Goal: Task Accomplishment & Management: Complete application form

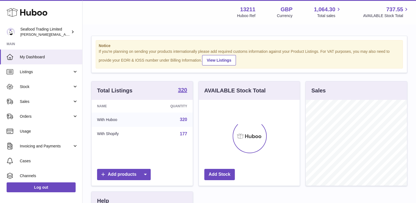
scroll to position [86, 101]
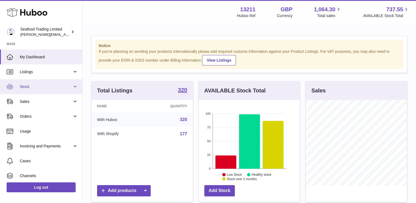
click at [40, 85] on span "Stock" at bounding box center [46, 86] width 52 height 5
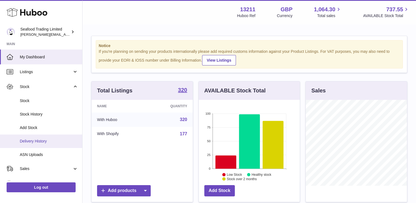
click at [34, 140] on span "Delivery History" at bounding box center [49, 140] width 58 height 5
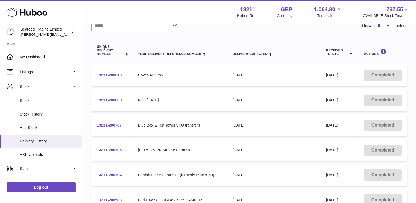
scroll to position [55, 0]
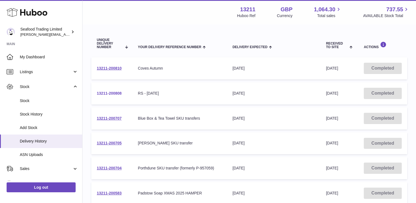
click at [111, 93] on link "13211-200808" at bounding box center [109, 93] width 25 height 4
click at [112, 143] on link "13211-200705" at bounding box center [109, 143] width 25 height 4
click at [110, 67] on link "13211-200810" at bounding box center [109, 68] width 25 height 4
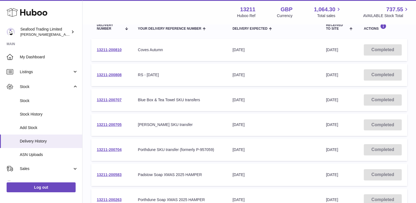
scroll to position [82, 0]
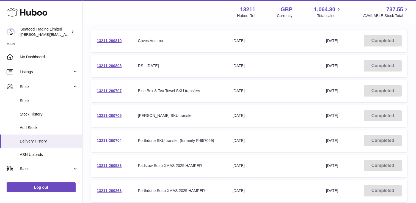
click at [120, 140] on link "13211-200704" at bounding box center [109, 140] width 25 height 4
click at [116, 139] on link "13211-200704" at bounding box center [109, 140] width 25 height 4
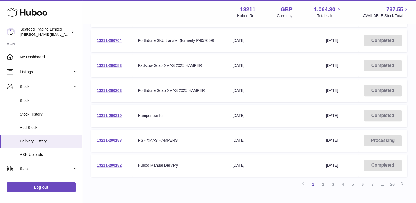
scroll to position [192, 0]
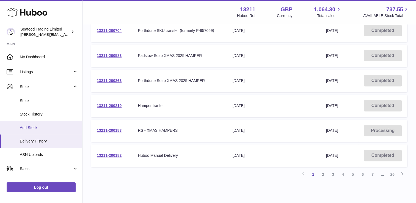
click at [30, 127] on span "Add Stock" at bounding box center [49, 127] width 58 height 5
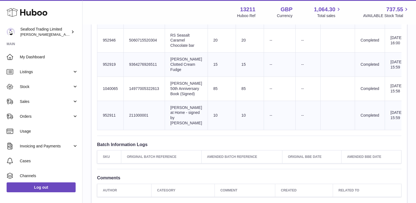
scroll to position [261, 0]
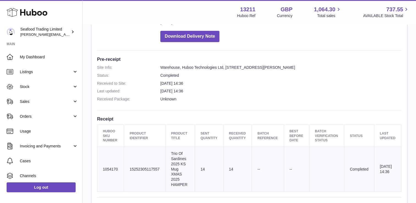
scroll to position [137, 0]
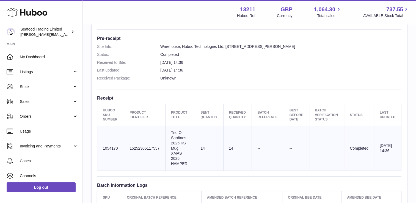
drag, startPoint x: 287, startPoint y: 161, endPoint x: 291, endPoint y: 160, distance: 4.2
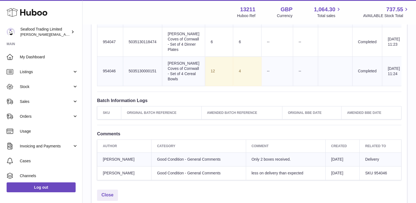
scroll to position [275, 0]
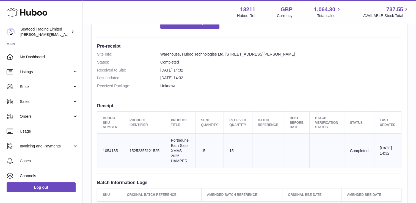
scroll to position [165, 0]
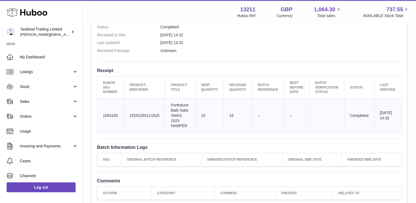
drag, startPoint x: 310, startPoint y: 148, endPoint x: 319, endPoint y: 155, distance: 11.9
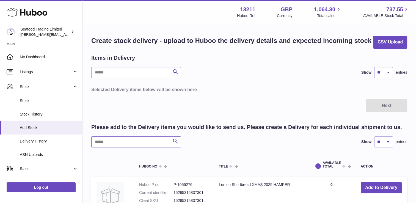
click at [117, 137] on input "text" at bounding box center [136, 141] width 90 height 11
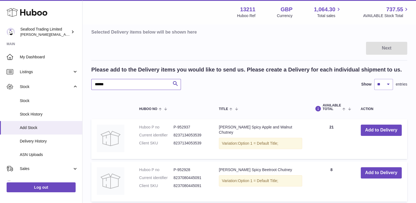
scroll to position [27, 0]
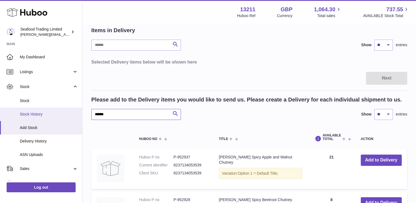
drag, startPoint x: 111, startPoint y: 117, endPoint x: 71, endPoint y: 113, distance: 39.8
click at [71, 113] on div "Huboo Seafood Trading Limited nathaniellynch@rickstein.com Main My Dashboard Li…" at bounding box center [208, 132] width 416 height 318
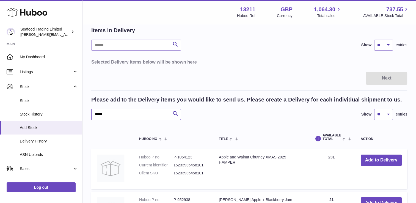
type input "*****"
click at [202, 162] on dd "15233936458101" at bounding box center [190, 164] width 34 height 5
click at [162, 162] on dt "Current identifier" at bounding box center [156, 164] width 34 height 5
click at [343, 140] on span at bounding box center [345, 138] width 9 height 4
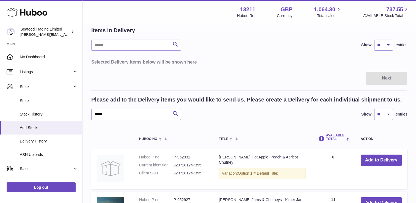
click at [343, 139] on span "AVAILABLE Total" at bounding box center [335, 136] width 19 height 7
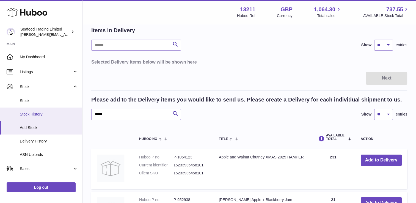
click at [38, 115] on span "Stock History" at bounding box center [49, 114] width 58 height 5
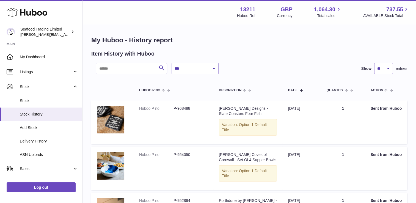
click at [108, 72] on input "text" at bounding box center [131, 68] width 71 height 11
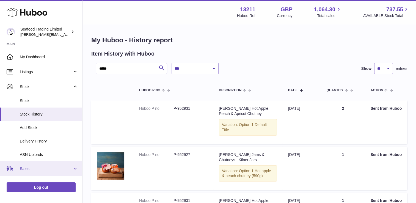
type input "*****"
click at [32, 169] on span "Sales" at bounding box center [46, 168] width 52 height 5
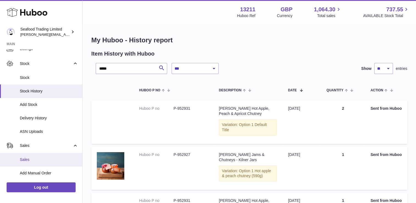
scroll to position [27, 0]
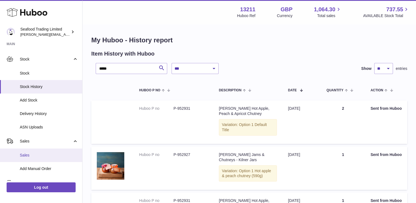
click at [26, 157] on span "Sales" at bounding box center [49, 154] width 58 height 5
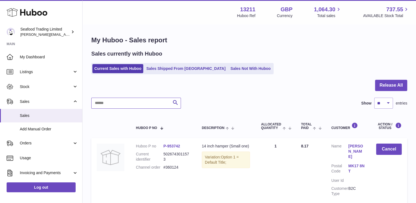
click at [115, 104] on input "text" at bounding box center [136, 103] width 90 height 11
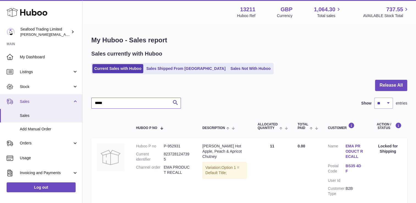
type input "*****"
click at [36, 100] on span "Sales" at bounding box center [46, 101] width 52 height 5
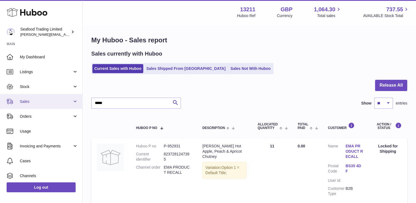
click at [38, 103] on span "Sales" at bounding box center [46, 101] width 52 height 5
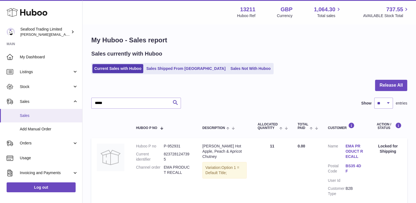
click at [34, 114] on span "Sales" at bounding box center [49, 115] width 58 height 5
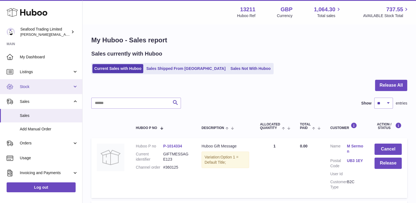
click at [30, 85] on span "Stock" at bounding box center [46, 86] width 52 height 5
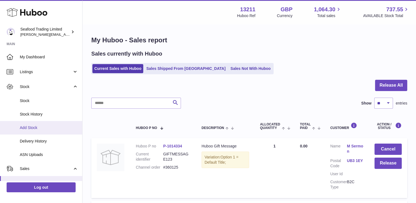
click at [34, 128] on span "Add Stock" at bounding box center [49, 127] width 58 height 5
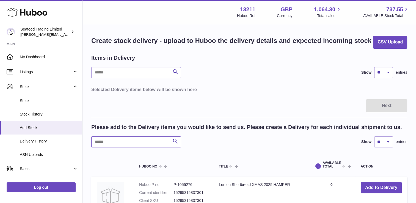
click at [124, 141] on input "text" at bounding box center [136, 141] width 90 height 11
type input "*****"
click at [29, 10] on icon at bounding box center [27, 12] width 41 height 11
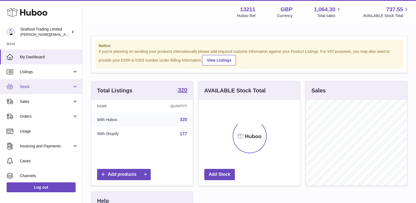
scroll to position [86, 101]
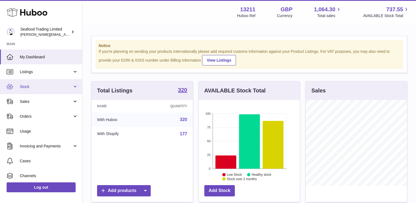
click at [40, 89] on span "Stock" at bounding box center [46, 86] width 52 height 5
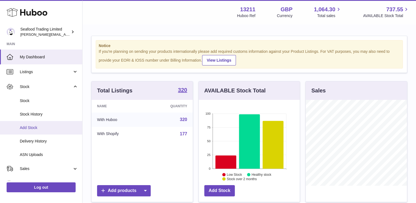
click at [35, 126] on span "Add Stock" at bounding box center [49, 127] width 58 height 5
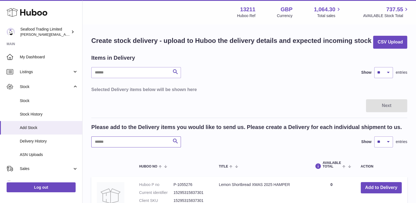
click at [108, 142] on input "text" at bounding box center [136, 141] width 90 height 11
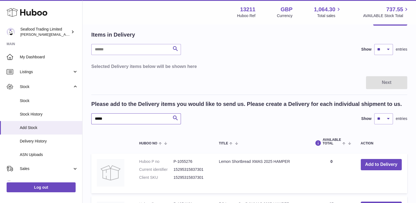
scroll to position [55, 0]
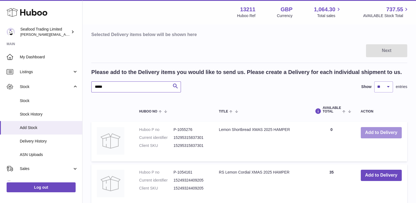
type input "*****"
click at [371, 133] on button "Add to Delivery" at bounding box center [380, 132] width 41 height 11
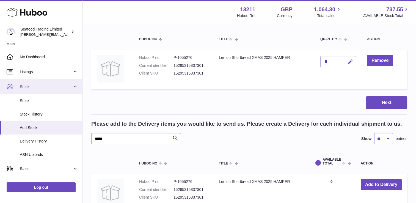
click at [27, 85] on span "Stock" at bounding box center [46, 86] width 52 height 5
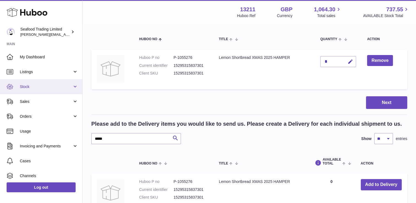
click at [31, 89] on link "Stock" at bounding box center [41, 86] width 82 height 15
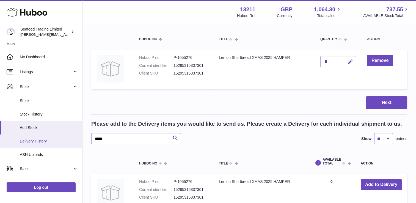
click at [34, 141] on span "Delivery History" at bounding box center [49, 140] width 58 height 5
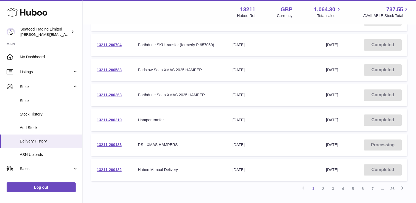
scroll to position [215, 0]
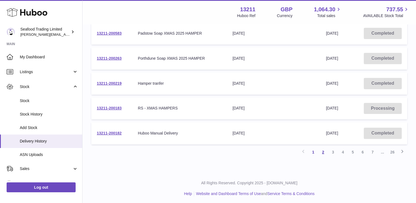
click at [322, 151] on link "2" at bounding box center [323, 152] width 10 height 10
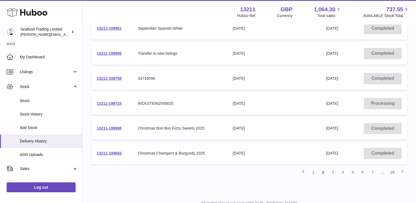
scroll to position [215, 0]
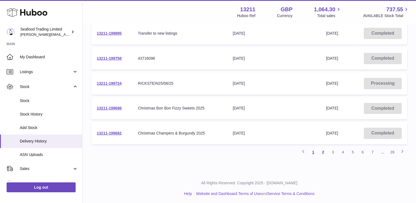
click at [314, 150] on link "1" at bounding box center [313, 152] width 10 height 10
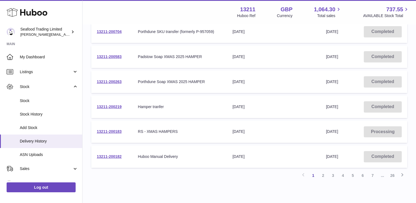
scroll to position [215, 0]
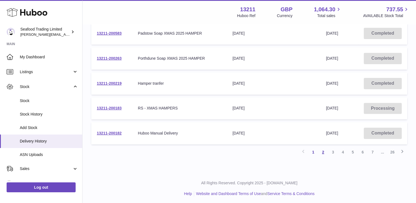
click at [323, 151] on link "2" at bounding box center [323, 152] width 10 height 10
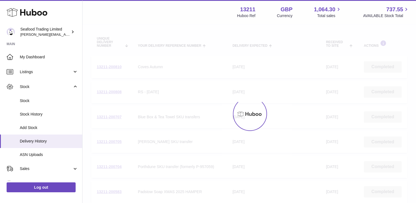
scroll to position [25, 0]
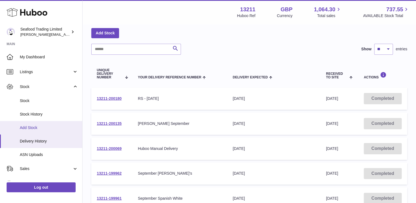
click at [33, 125] on span "Add Stock" at bounding box center [49, 127] width 58 height 5
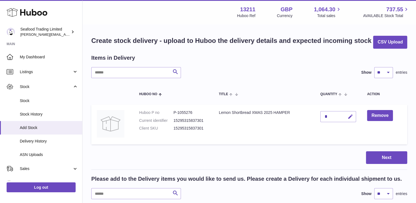
click at [350, 118] on icon "button" at bounding box center [350, 117] width 6 height 6
type input "***"
click at [353, 118] on button "submit" at bounding box center [349, 116] width 10 height 9
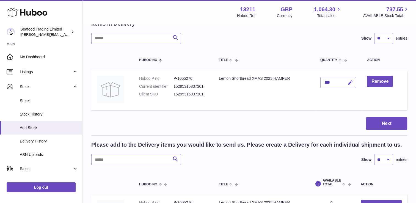
scroll to position [55, 0]
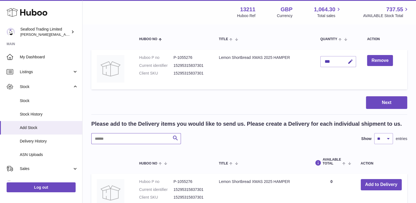
click at [112, 141] on input "text" at bounding box center [136, 138] width 90 height 11
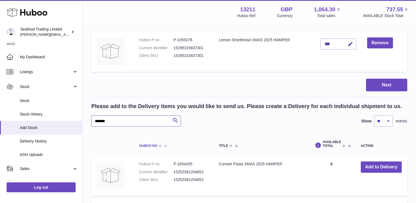
scroll to position [82, 0]
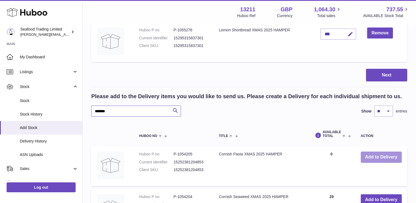
type input "*******"
click at [368, 156] on button "Add to Delivery" at bounding box center [380, 156] width 41 height 11
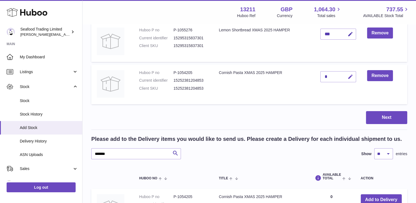
click at [350, 77] on icon "button" at bounding box center [350, 77] width 6 height 6
type input "**"
click at [350, 76] on icon "submit" at bounding box center [350, 76] width 5 height 5
drag, startPoint x: 119, startPoint y: 155, endPoint x: 81, endPoint y: 155, distance: 38.5
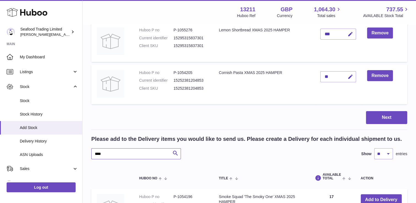
scroll to position [137, 0]
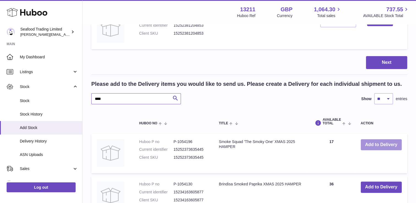
type input "****"
click at [383, 145] on button "Add to Delivery" at bounding box center [380, 144] width 41 height 11
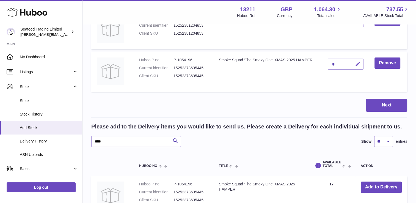
click at [357, 64] on icon "button" at bounding box center [358, 64] width 6 height 6
type input "*"
click at [357, 63] on icon "submit" at bounding box center [357, 64] width 5 height 5
drag, startPoint x: 116, startPoint y: 140, endPoint x: 89, endPoint y: 144, distance: 27.8
click at [89, 144] on div "Create stock delivery - upload to Huboo the delivery details and expected incom…" at bounding box center [248, 107] width 333 height 440
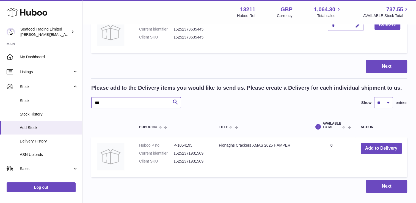
scroll to position [192, 0]
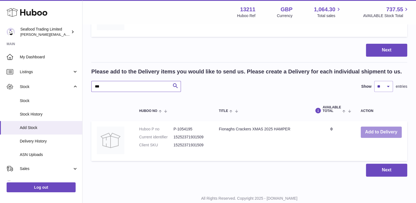
type input "***"
click at [380, 133] on button "Add to Delivery" at bounding box center [380, 131] width 41 height 11
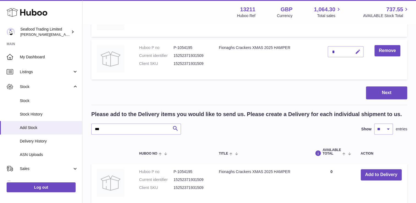
click at [355, 51] on icon "button" at bounding box center [358, 52] width 6 height 6
type input "**"
click at [355, 49] on icon "submit" at bounding box center [357, 51] width 5 height 5
drag, startPoint x: 119, startPoint y: 127, endPoint x: 91, endPoint y: 128, distance: 27.5
click at [91, 128] on input "***" at bounding box center [136, 128] width 90 height 11
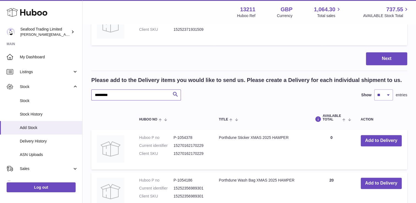
scroll to position [275, 0]
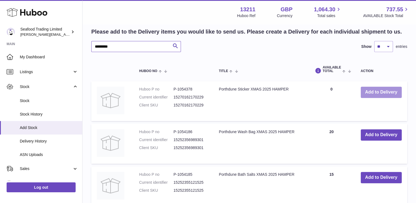
type input "*********"
click at [382, 92] on button "Add to Delivery" at bounding box center [380, 92] width 41 height 11
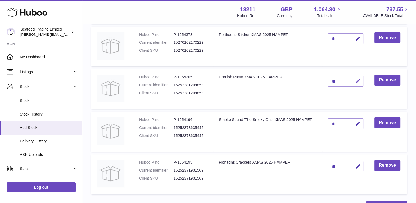
scroll to position [97, 0]
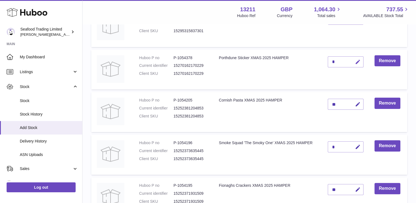
click at [360, 61] on icon "button" at bounding box center [358, 62] width 6 height 6
type input "****"
click at [360, 61] on icon "submit" at bounding box center [357, 61] width 5 height 5
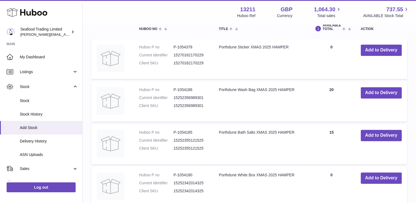
scroll to position [399, 0]
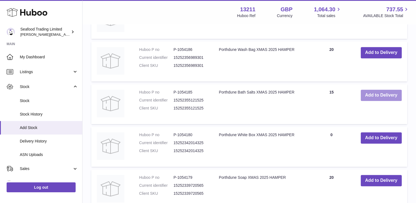
click at [370, 97] on button "Add to Delivery" at bounding box center [380, 95] width 41 height 11
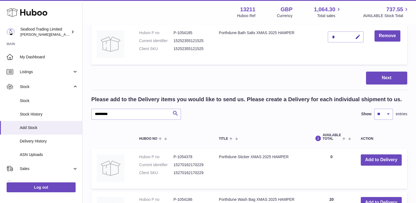
scroll to position [249, 0]
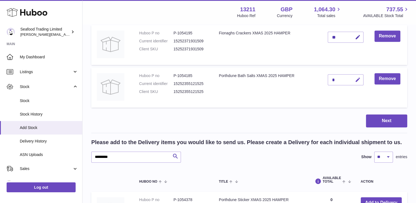
click at [355, 79] on icon "button" at bounding box center [358, 80] width 6 height 6
type input "*"
click at [355, 79] on icon "submit" at bounding box center [357, 79] width 5 height 5
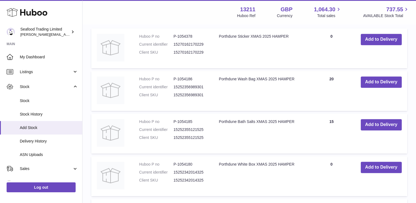
scroll to position [442, 0]
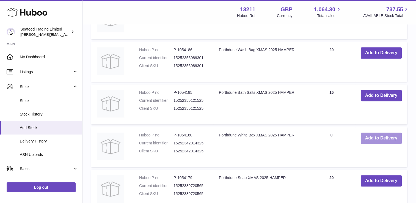
click at [371, 138] on button "Add to Delivery" at bounding box center [380, 137] width 41 height 11
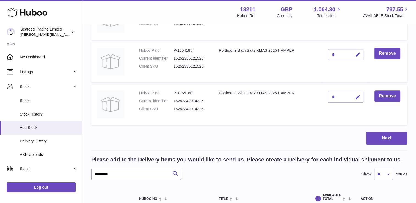
scroll to position [237, 0]
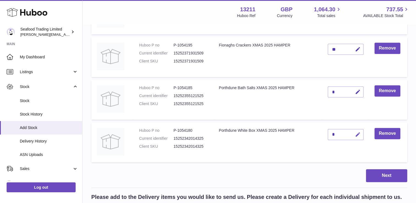
click at [357, 135] on icon "button" at bounding box center [358, 135] width 6 height 6
type input "**"
click at [357, 135] on icon "submit" at bounding box center [357, 134] width 5 height 5
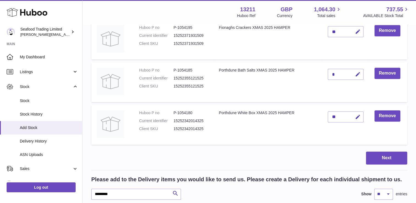
scroll to position [292, 0]
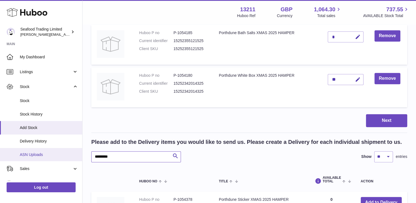
drag, startPoint x: 125, startPoint y: 158, endPoint x: 71, endPoint y: 157, distance: 53.6
click at [71, 157] on div "Huboo Seafood Trading Limited [EMAIL_ADDRESS][DOMAIN_NAME] Main My Dashboard Li…" at bounding box center [208, 197] width 416 height 979
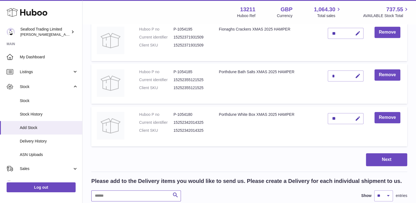
scroll to position [210, 0]
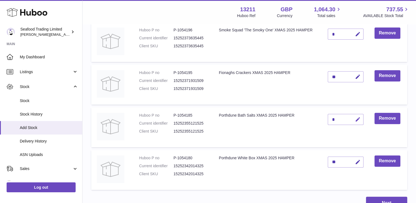
click at [356, 117] on icon "button" at bounding box center [358, 119] width 6 height 6
type input "*"
click at [356, 117] on icon "submit" at bounding box center [357, 119] width 5 height 5
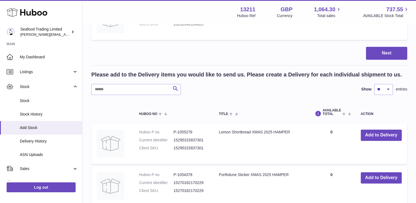
scroll to position [349, 0]
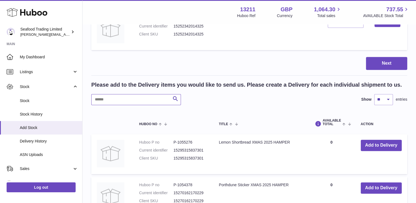
click at [116, 98] on input "text" at bounding box center [136, 99] width 90 height 11
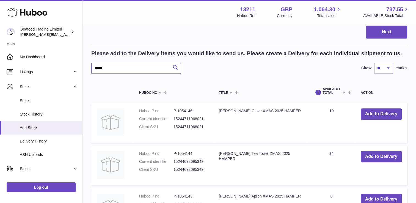
scroll to position [404, 0]
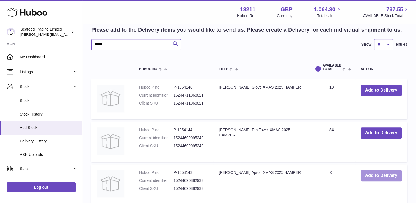
type input "*****"
click at [382, 175] on button "Add to Delivery" at bounding box center [380, 175] width 41 height 11
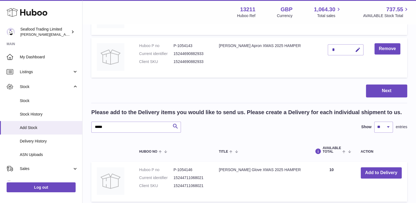
scroll to position [310, 0]
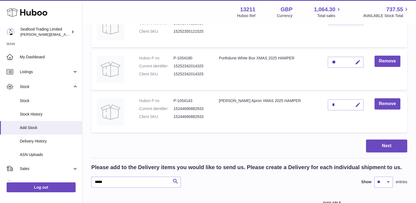
click at [359, 105] on icon "button" at bounding box center [358, 105] width 6 height 6
type input "**"
click at [356, 104] on icon "submit" at bounding box center [357, 104] width 5 height 5
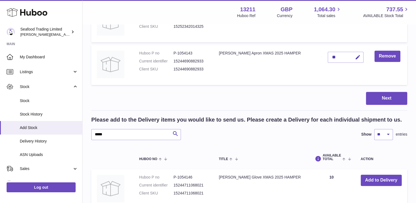
scroll to position [392, 0]
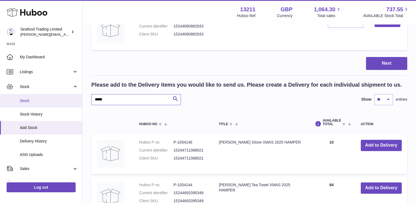
drag, startPoint x: 132, startPoint y: 97, endPoint x: 66, endPoint y: 98, distance: 66.2
click at [66, 98] on div "Huboo Seafood Trading Limited [EMAIL_ADDRESS][DOMAIN_NAME] Main My Dashboard Li…" at bounding box center [208, 5] width 416 height 795
type input "*"
type input "*****"
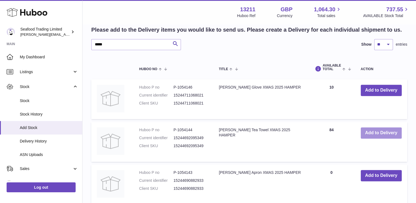
click at [381, 134] on button "Add to Delivery" at bounding box center [380, 132] width 41 height 11
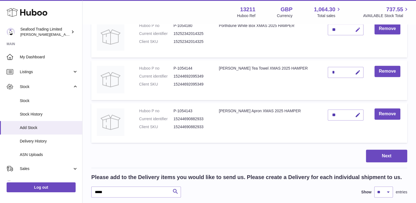
scroll to position [270, 0]
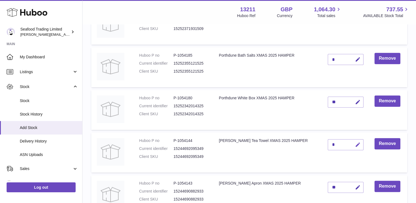
click at [357, 143] on icon "button" at bounding box center [358, 145] width 6 height 6
type input "**"
click at [357, 144] on icon "submit" at bounding box center [357, 144] width 5 height 5
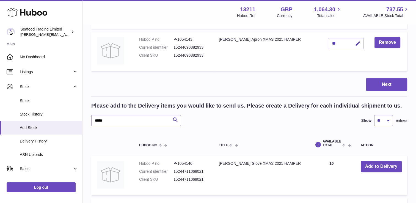
scroll to position [421, 0]
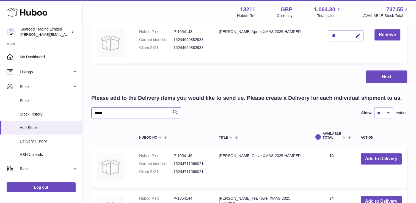
drag, startPoint x: 101, startPoint y: 112, endPoint x: 88, endPoint y: 114, distance: 13.6
drag, startPoint x: 95, startPoint y: 113, endPoint x: 82, endPoint y: 111, distance: 13.3
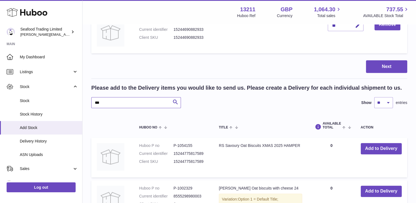
scroll to position [449, 0]
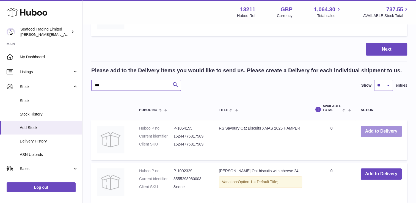
type input "***"
click at [374, 130] on button "Add to Delivery" at bounding box center [380, 131] width 41 height 11
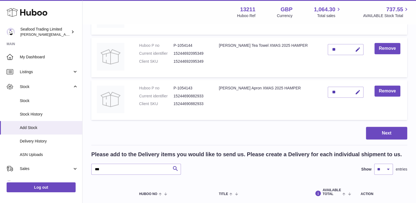
scroll to position [381, 0]
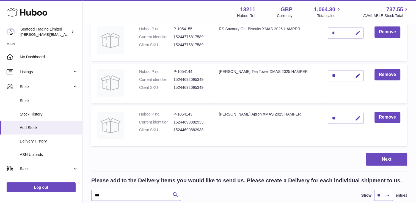
click at [356, 36] on button "button" at bounding box center [356, 32] width 13 height 11
type input "***"
click at [357, 30] on icon "submit" at bounding box center [357, 32] width 5 height 5
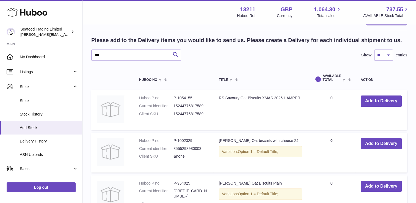
scroll to position [524, 0]
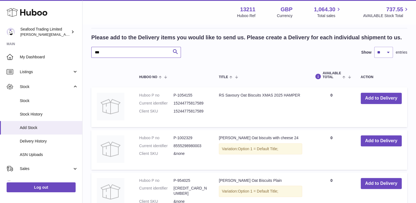
drag, startPoint x: 108, startPoint y: 50, endPoint x: 85, endPoint y: 51, distance: 23.9
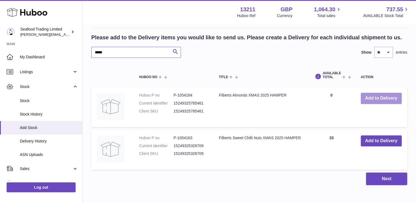
type input "*****"
click at [381, 99] on button "Add to Delivery" at bounding box center [380, 98] width 41 height 11
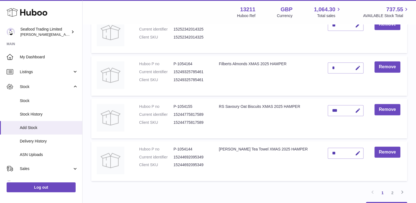
scroll to position [304, 0]
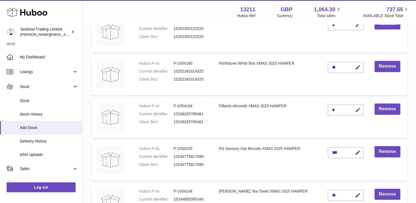
click at [359, 108] on icon "button" at bounding box center [358, 110] width 6 height 6
type input "**"
click at [359, 108] on icon "submit" at bounding box center [357, 109] width 5 height 5
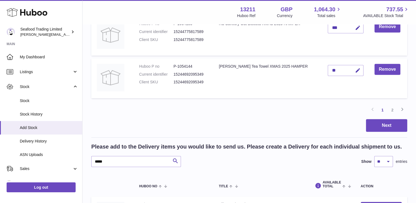
scroll to position [431, 0]
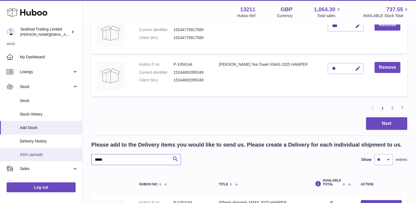
drag, startPoint x: 107, startPoint y: 157, endPoint x: 76, endPoint y: 155, distance: 30.3
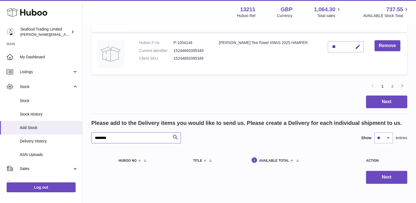
scroll to position [476, 0]
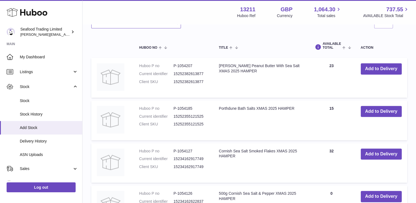
scroll to position [613, 0]
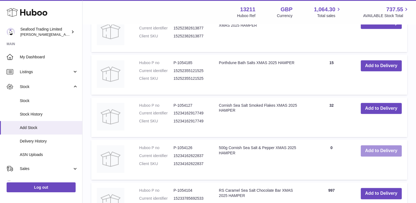
type input "****"
click at [389, 151] on button "Add to Delivery" at bounding box center [380, 150] width 41 height 11
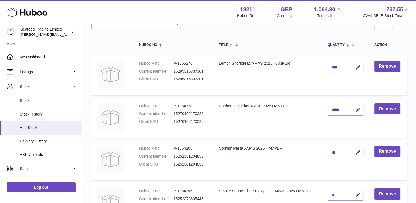
scroll to position [24, 0]
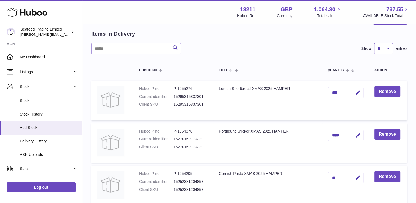
click at [390, 52] on select "** ** ** ***" at bounding box center [383, 48] width 19 height 11
select select "**"
click at [374, 43] on select "** ** ** ***" at bounding box center [383, 48] width 19 height 11
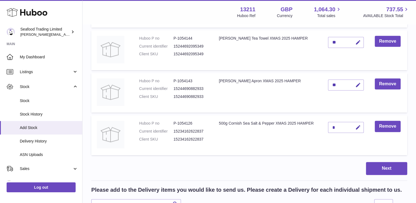
scroll to position [518, 0]
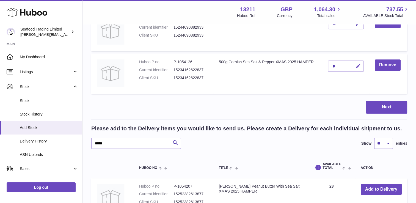
click at [358, 66] on icon "button" at bounding box center [358, 66] width 6 height 6
type input "**"
click at [357, 65] on icon "submit" at bounding box center [357, 65] width 5 height 5
drag, startPoint x: 108, startPoint y: 144, endPoint x: 82, endPoint y: 141, distance: 26.3
click at [81, 142] on div "Huboo Seafood Trading Limited [EMAIL_ADDRESS][DOMAIN_NAME] Main My Dashboard Li…" at bounding box center [208, 71] width 416 height 1178
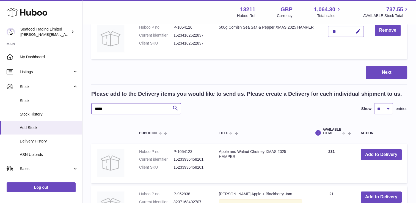
scroll to position [573, 0]
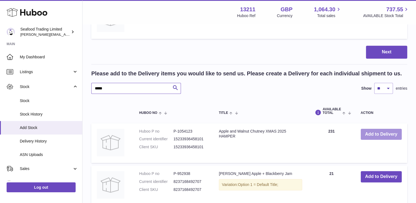
type input "*****"
click at [371, 133] on button "Add to Delivery" at bounding box center [380, 134] width 41 height 11
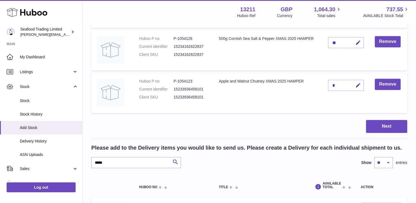
scroll to position [518, 0]
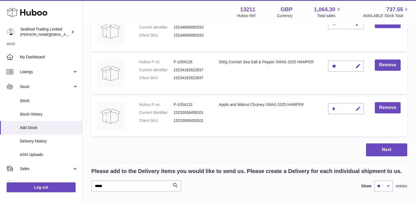
click at [360, 107] on icon "button" at bounding box center [358, 109] width 6 height 6
type input "**"
click at [358, 107] on icon "submit" at bounding box center [357, 108] width 5 height 5
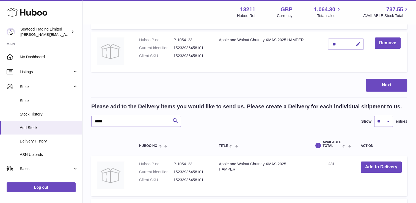
scroll to position [611, 0]
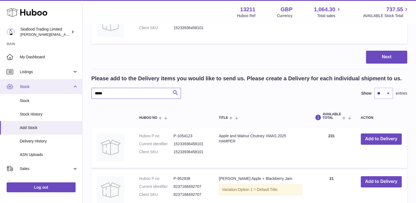
drag, startPoint x: 111, startPoint y: 93, endPoint x: 68, endPoint y: 91, distance: 42.9
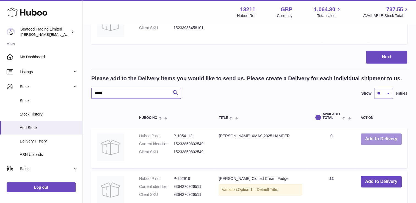
type input "*****"
click at [362, 137] on button "Add to Delivery" at bounding box center [380, 138] width 41 height 11
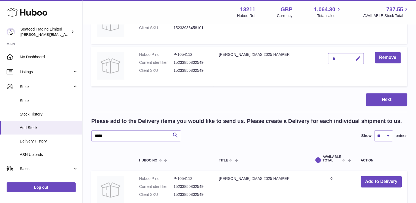
click at [359, 59] on icon "button" at bounding box center [358, 59] width 6 height 6
type input "***"
click at [358, 60] on icon "submit" at bounding box center [357, 58] width 5 height 5
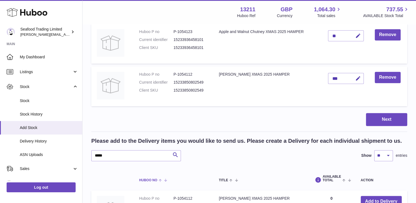
scroll to position [611, 0]
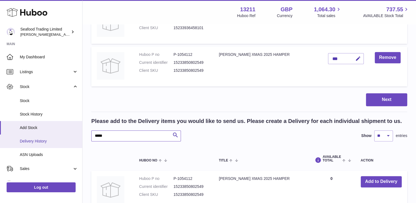
drag, startPoint x: 113, startPoint y: 135, endPoint x: 77, endPoint y: 134, distance: 36.3
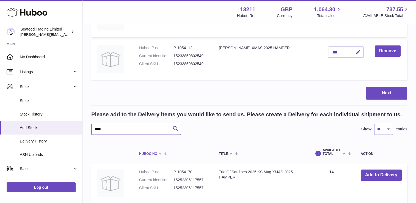
scroll to position [638, 0]
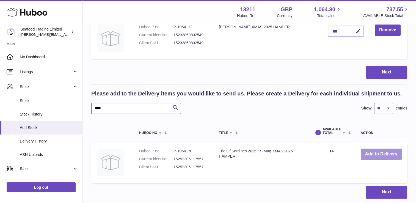
type input "****"
click at [372, 153] on button "Add to Delivery" at bounding box center [380, 153] width 41 height 11
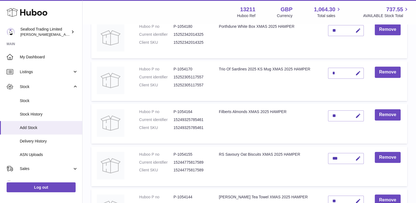
scroll to position [269, 0]
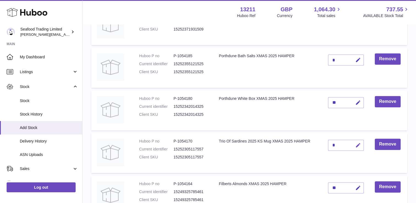
click at [359, 144] on icon "button" at bounding box center [358, 145] width 6 height 6
type input "**"
click at [359, 144] on icon "submit" at bounding box center [357, 145] width 5 height 5
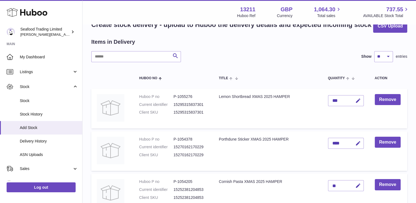
scroll to position [12, 0]
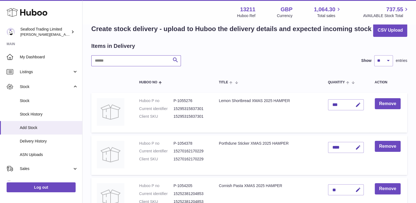
click at [106, 62] on input "text" at bounding box center [136, 60] width 90 height 11
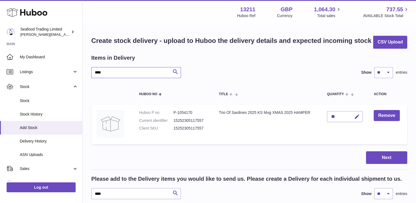
type input "****"
drag, startPoint x: 110, startPoint y: 73, endPoint x: 87, endPoint y: 73, distance: 23.6
click at [87, 73] on div "Create stock delivery - upload to Huboo the delivery details and expected incom…" at bounding box center [248, 160] width 333 height 270
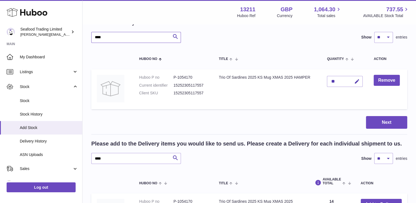
scroll to position [82, 0]
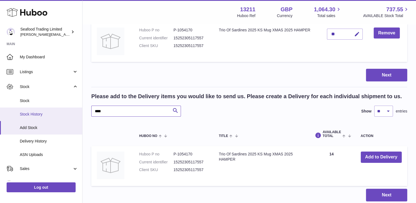
drag, startPoint x: 103, startPoint y: 110, endPoint x: 78, endPoint y: 113, distance: 25.7
click at [78, 113] on div "Huboo Seafood Trading Limited [EMAIL_ADDRESS][DOMAIN_NAME] Main My Dashboard Li…" at bounding box center [208, 81] width 416 height 327
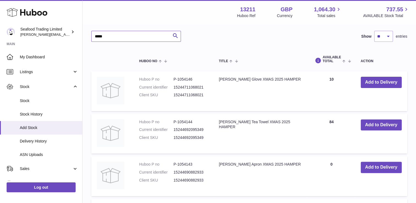
scroll to position [165, 0]
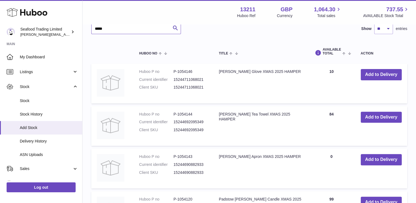
type input "*****"
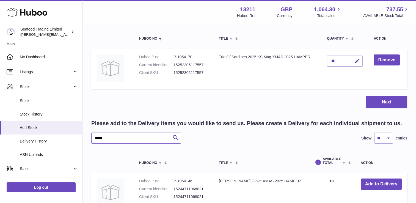
scroll to position [21, 0]
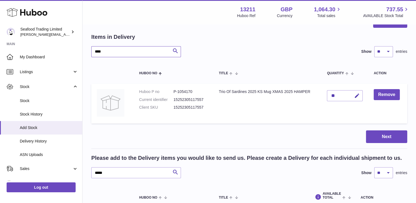
drag, startPoint x: 101, startPoint y: 52, endPoint x: 86, endPoint y: 52, distance: 15.4
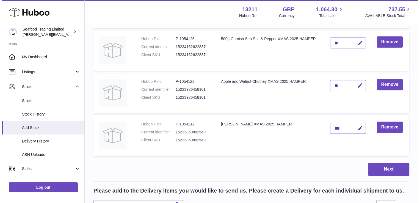
scroll to position [585, 0]
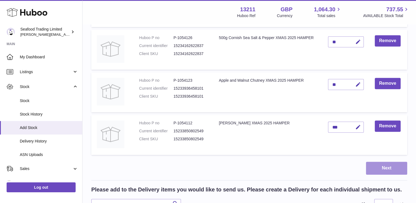
click at [392, 163] on button "Next" at bounding box center [386, 168] width 41 height 13
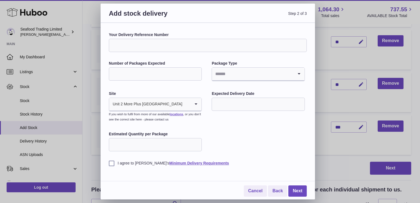
click at [170, 44] on input "Your Delivery Reference Number" at bounding box center [208, 45] width 198 height 13
type input "**********"
click at [157, 77] on input "Number of Packages Expected" at bounding box center [155, 73] width 93 height 13
click at [132, 75] on input "*" at bounding box center [155, 73] width 93 height 13
type input "*"
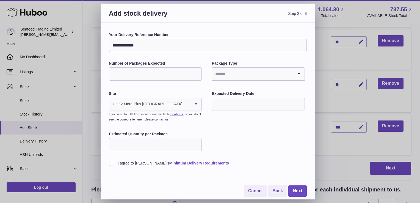
click at [236, 81] on div "Package Type Loading..." at bounding box center [257, 71] width 93 height 21
click at [234, 76] on input "Search for option" at bounding box center [252, 74] width 81 height 13
click at [230, 99] on li "Pallets" at bounding box center [258, 99] width 92 height 11
click at [152, 144] on input "Estimated Quantity per Package" at bounding box center [155, 144] width 93 height 13
type input "*"
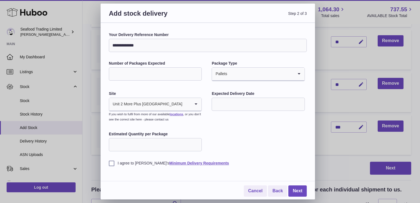
click at [112, 163] on label "I agree to [PERSON_NAME]'s Minimum Delivery Requirements" at bounding box center [208, 162] width 198 height 5
click at [295, 193] on link "Next" at bounding box center [297, 190] width 18 height 11
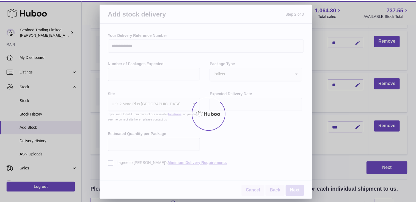
scroll to position [242, 0]
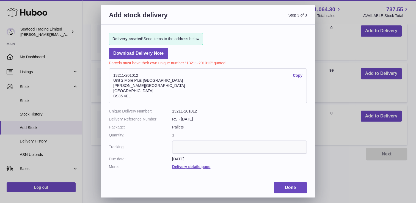
drag, startPoint x: 113, startPoint y: 74, endPoint x: 137, endPoint y: 74, distance: 24.2
click at [137, 74] on address "13211-201012 Copy [STREET_ADDRESS][PERSON_NAME]" at bounding box center [208, 85] width 198 height 35
drag, startPoint x: 172, startPoint y: 112, endPoint x: 198, endPoint y: 112, distance: 25.8
click at [198, 112] on dd "13211-201012" at bounding box center [239, 110] width 135 height 5
copy dd "13211-201012"
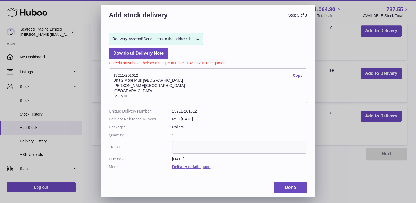
click at [332, 143] on div "Add stock delivery Step 3 of 3 Delivery created! Send items to the address belo…" at bounding box center [208, 101] width 416 height 203
